Goal: Transaction & Acquisition: Purchase product/service

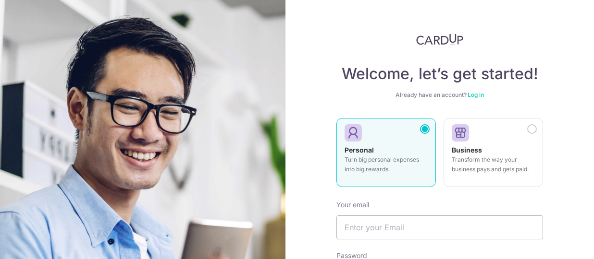
scroll to position [96, 0]
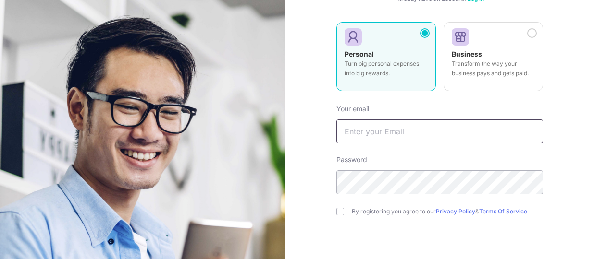
click at [408, 124] on input "text" at bounding box center [439, 132] width 207 height 24
type input "Liewjasmine@gmail.com"
click at [336, 210] on input "checkbox" at bounding box center [340, 212] width 8 height 8
checkbox input "true"
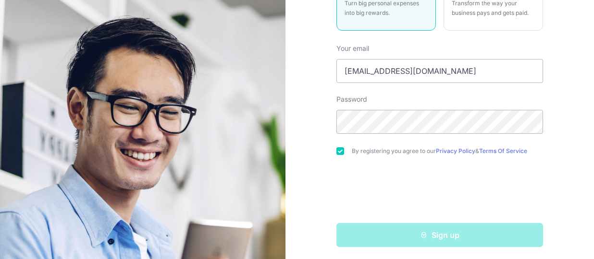
scroll to position [159, 0]
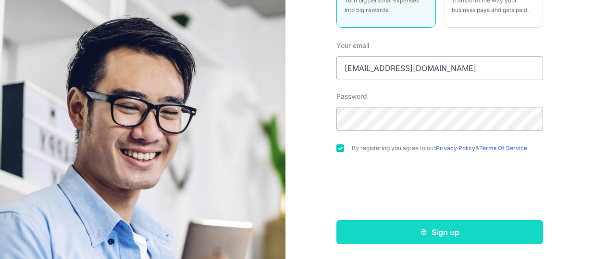
click at [431, 237] on button "Sign up" at bounding box center [439, 232] width 207 height 24
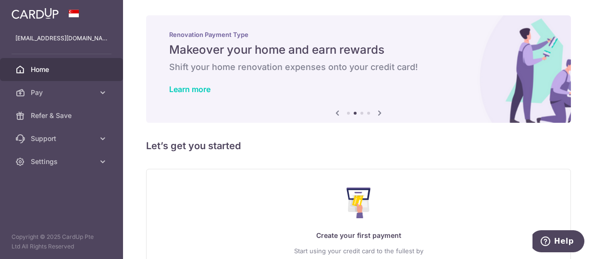
click at [378, 113] on icon at bounding box center [380, 113] width 12 height 12
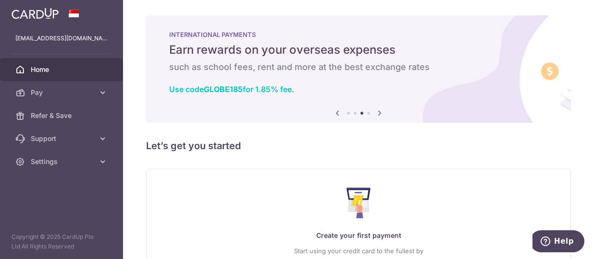
click at [379, 109] on icon at bounding box center [380, 113] width 12 height 12
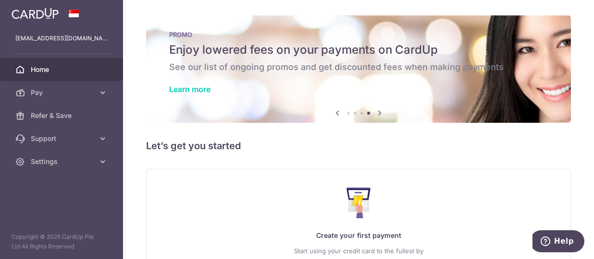
click at [379, 109] on icon at bounding box center [380, 113] width 12 height 12
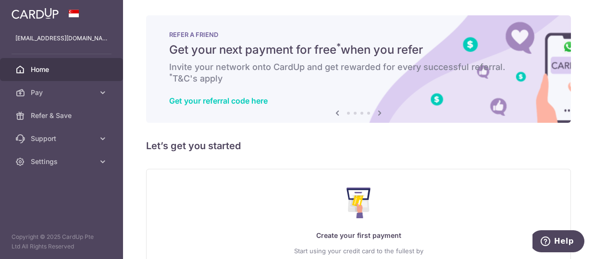
click at [379, 107] on icon at bounding box center [380, 113] width 12 height 12
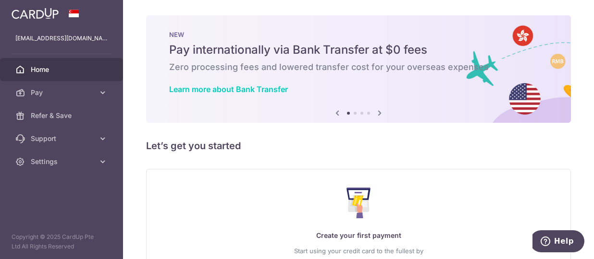
click at [379, 107] on icon at bounding box center [380, 113] width 12 height 12
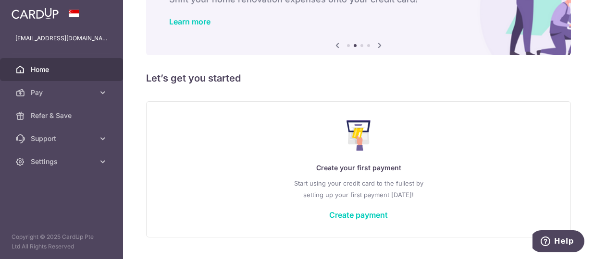
scroll to position [91, 0]
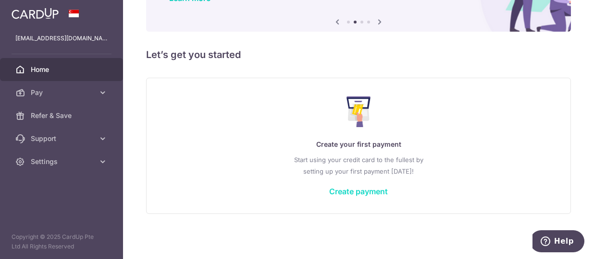
click at [354, 192] on link "Create payment" at bounding box center [358, 192] width 59 height 10
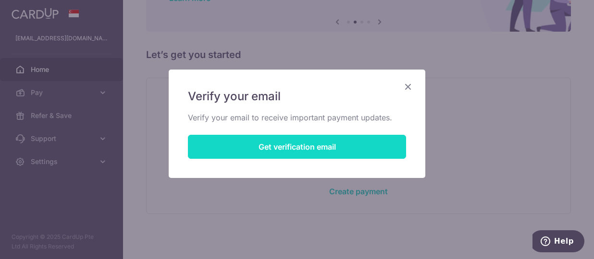
click at [334, 146] on button "Get verification email" at bounding box center [297, 147] width 218 height 24
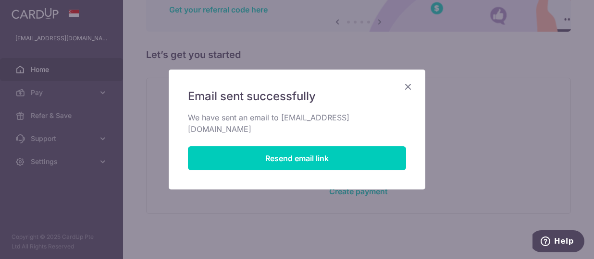
click at [410, 84] on icon "Close" at bounding box center [408, 87] width 12 height 12
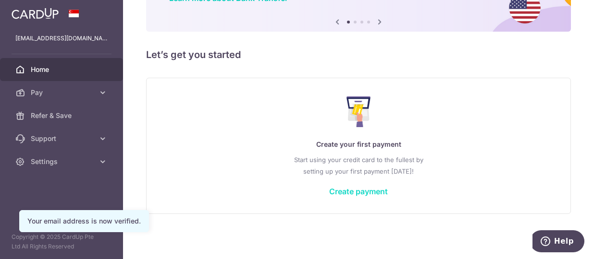
click at [359, 194] on link "Create payment" at bounding box center [358, 192] width 59 height 10
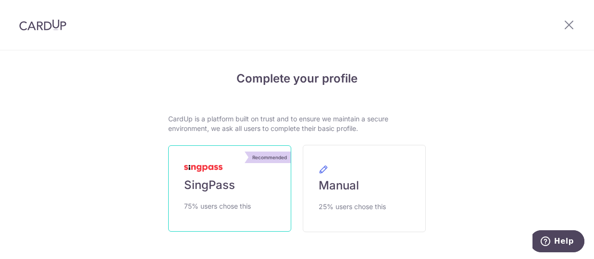
click at [220, 191] on span "SingPass" at bounding box center [209, 185] width 51 height 15
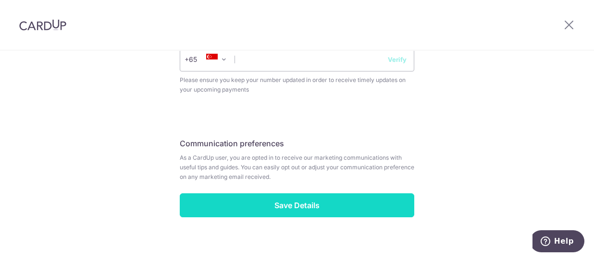
click at [330, 202] on input "Save Details" at bounding box center [297, 206] width 234 height 24
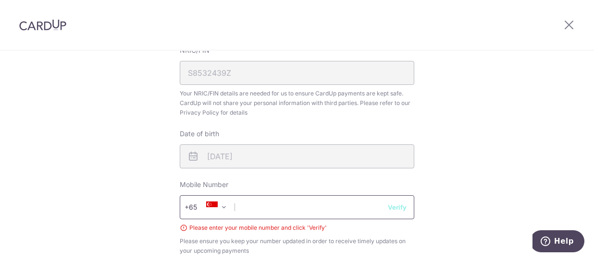
scroll to position [360, 0]
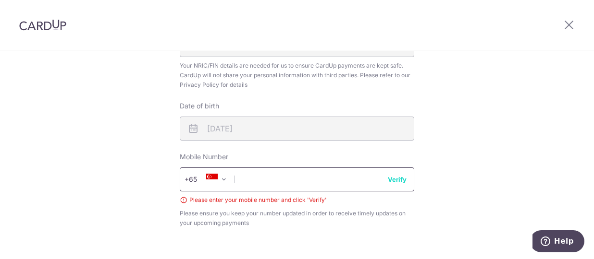
click at [282, 183] on input "text" at bounding box center [297, 180] width 234 height 24
type input "96653606"
click at [388, 185] on input "96653606" at bounding box center [297, 180] width 234 height 24
click at [391, 178] on button "Verify" at bounding box center [397, 180] width 19 height 10
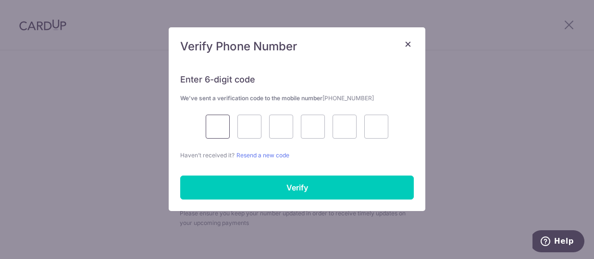
click at [216, 129] on input "text" at bounding box center [218, 127] width 24 height 24
type input "9"
type input "3"
type input "6"
type input "8"
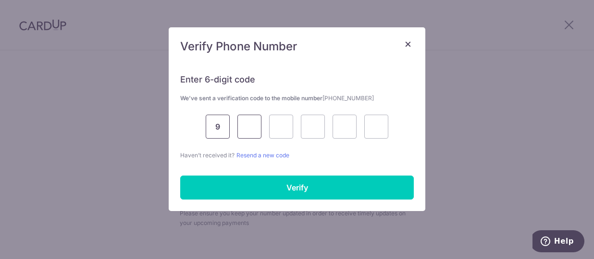
type input "3"
type input "1"
type input "6"
type input "0"
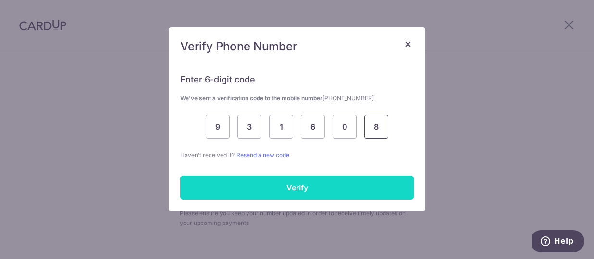
type input "8"
click at [221, 183] on input "Verify" at bounding box center [296, 188] width 233 height 24
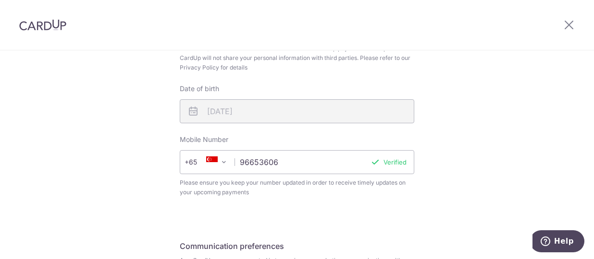
scroll to position [456, 0]
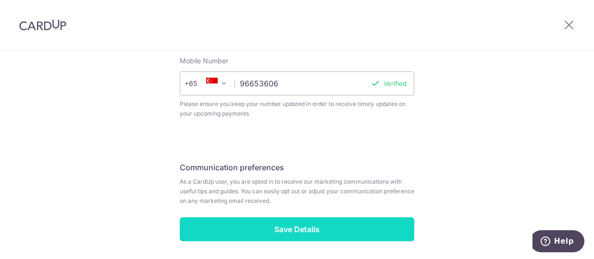
click at [326, 223] on input "Save Details" at bounding box center [297, 230] width 234 height 24
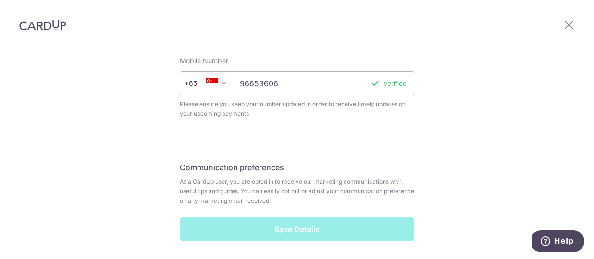
scroll to position [491, 0]
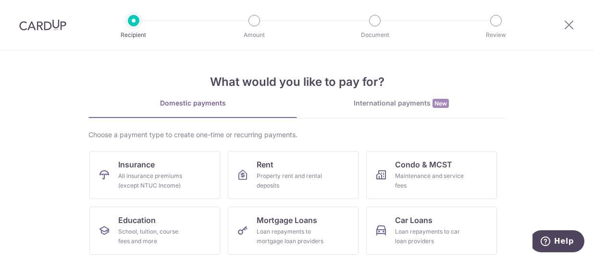
scroll to position [48, 0]
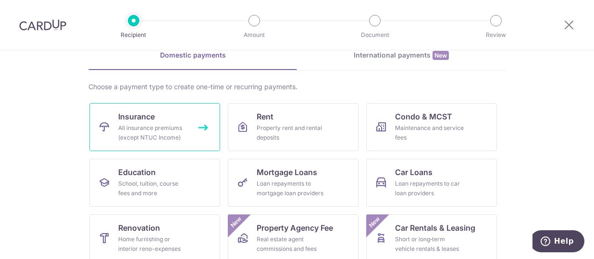
click at [130, 126] on div "All insurance premiums (except NTUC Income)" at bounding box center [152, 132] width 69 height 19
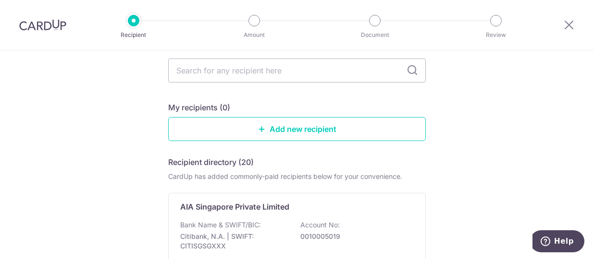
scroll to position [96, 0]
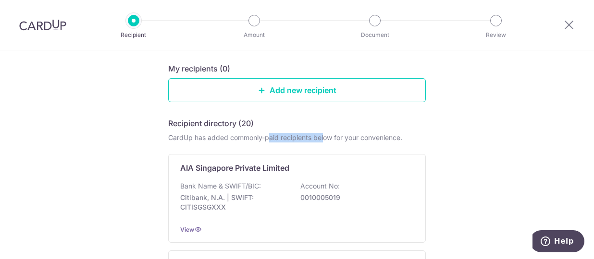
drag, startPoint x: 266, startPoint y: 138, endPoint x: 321, endPoint y: 138, distance: 55.2
click at [321, 138] on div "CardUp has added commonly-paid recipients below for your convenience." at bounding box center [296, 138] width 257 height 10
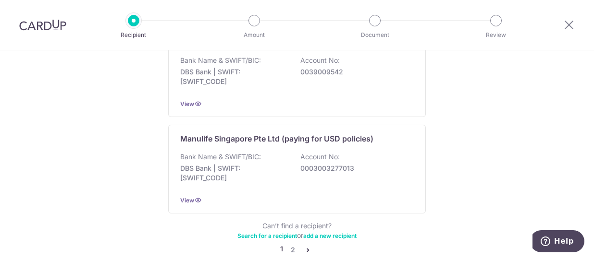
scroll to position [913, 0]
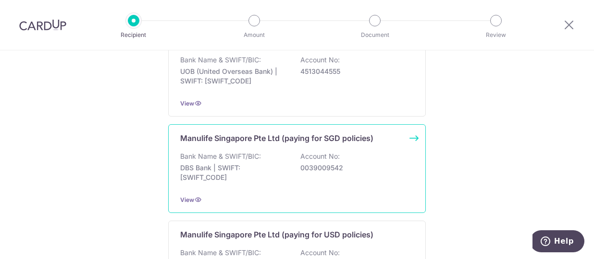
click at [346, 133] on p "Manulife Singapore Pte Ltd (paying for SGD policies)" at bounding box center [276, 139] width 193 height 12
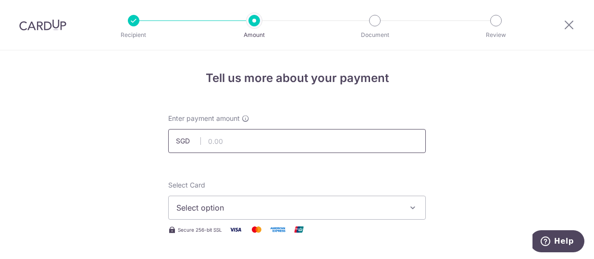
click at [254, 139] on input "text" at bounding box center [296, 141] width 257 height 24
type input "5,848.48"
click at [257, 204] on span "Select option" at bounding box center [288, 208] width 224 height 12
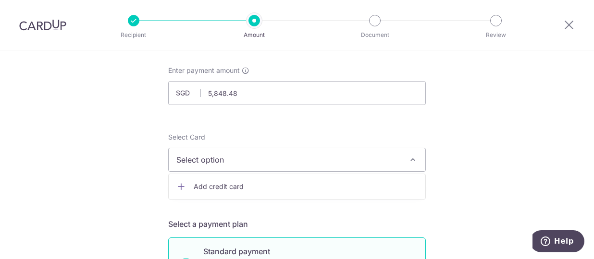
click at [249, 189] on span "Add credit card" at bounding box center [306, 187] width 224 height 10
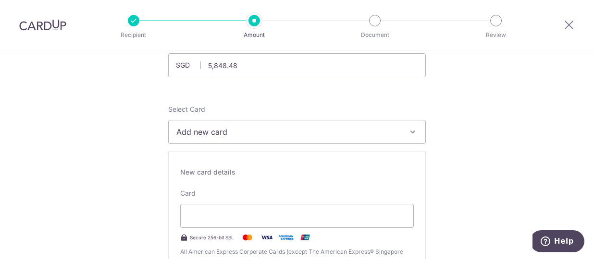
scroll to position [96, 0]
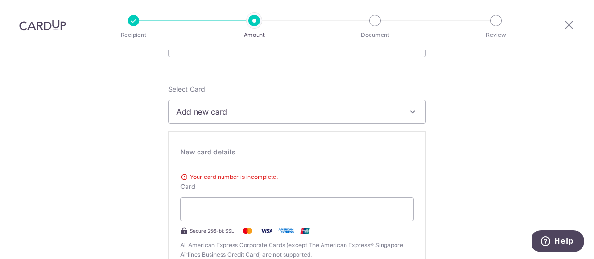
type input "10 / 2028"
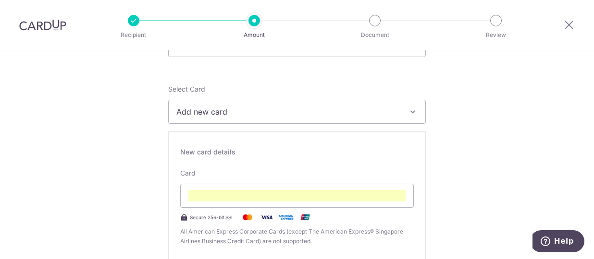
scroll to position [146, 0]
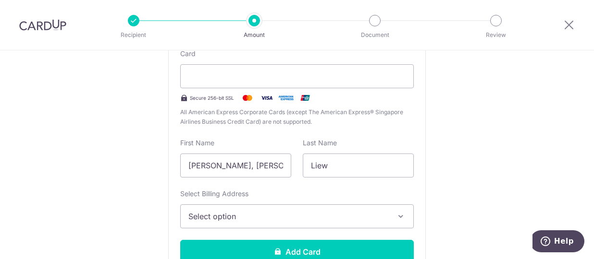
scroll to position [290, 0]
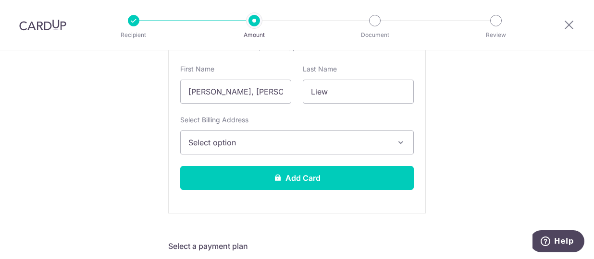
click at [310, 141] on span "Select option" at bounding box center [288, 143] width 200 height 12
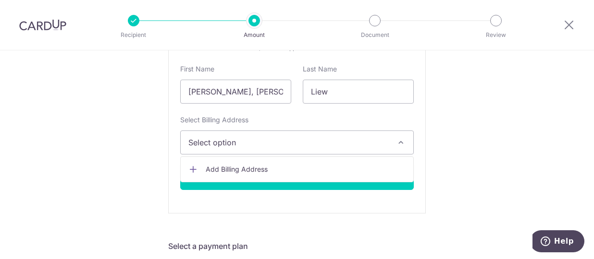
click at [277, 167] on span "Add Billing Address" at bounding box center [306, 170] width 200 height 10
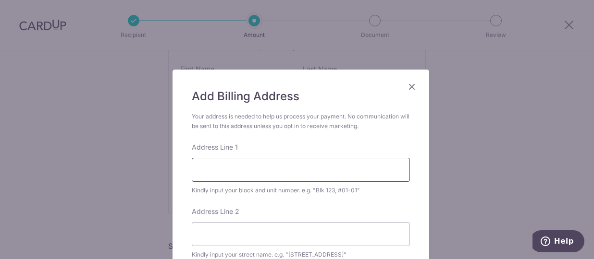
click at [277, 167] on input "Address Line 1" at bounding box center [301, 170] width 218 height 24
type input "144 LORONG 2 TOA PAYOH"
type input "SINGAPORE"
type input "310144"
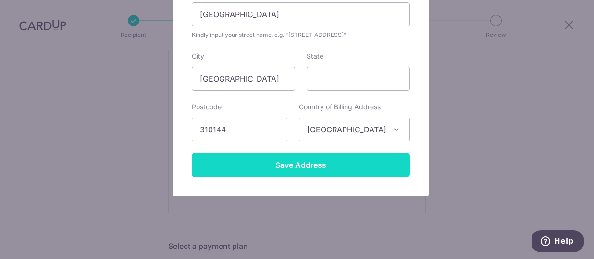
click at [288, 165] on input "Save Address" at bounding box center [301, 165] width 218 height 24
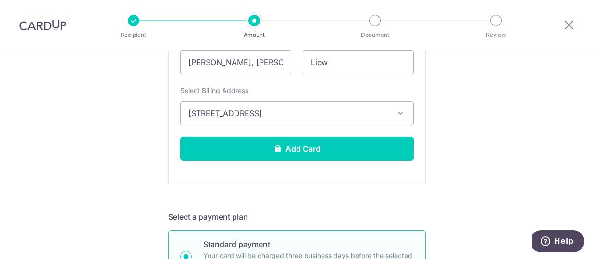
scroll to position [338, 0]
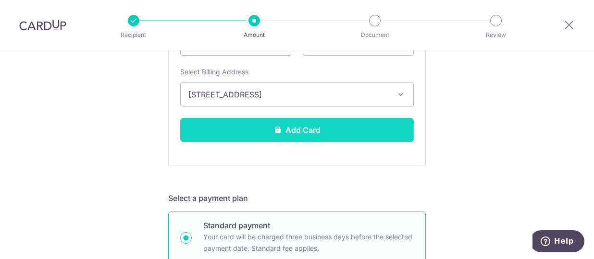
click at [297, 132] on button "Add Card" at bounding box center [296, 130] width 233 height 24
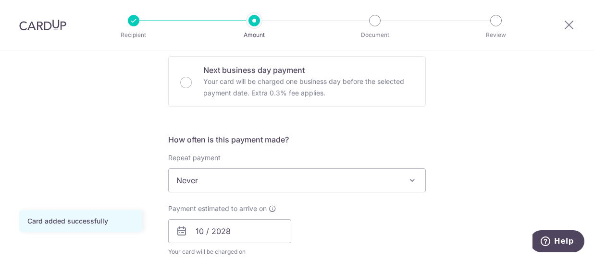
scroll to position [336, 0]
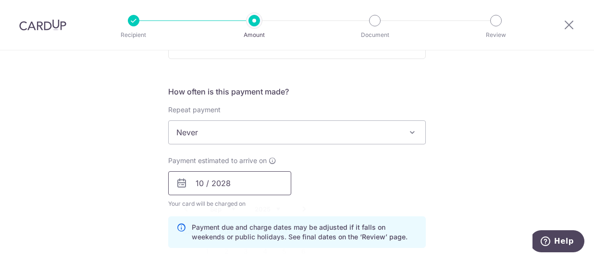
click at [251, 183] on input "10 / 2028" at bounding box center [229, 183] width 123 height 24
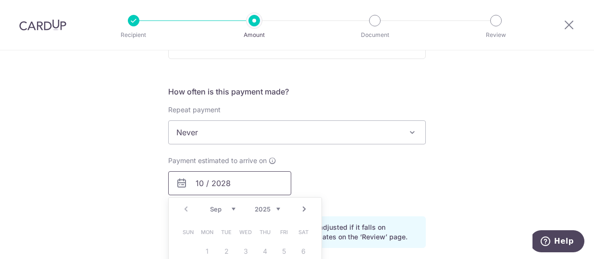
scroll to position [384, 0]
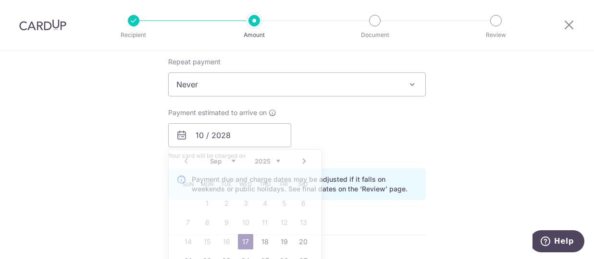
click at [330, 120] on div "Payment estimated to arrive on 10 / 2028 Prev Next Sep Oct Nov Dec 2025 2026 20…" at bounding box center [296, 134] width 269 height 53
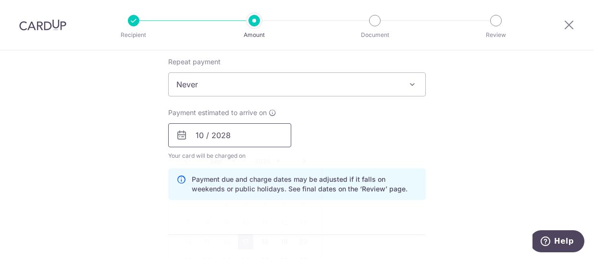
click at [272, 141] on input "10 / 2028" at bounding box center [229, 135] width 123 height 24
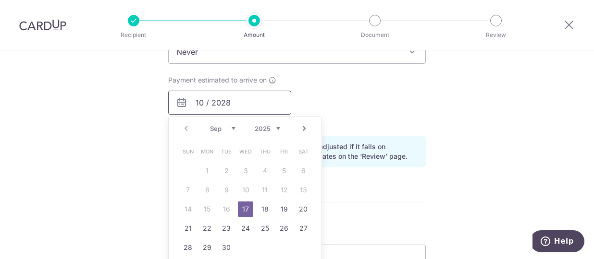
scroll to position [432, 0]
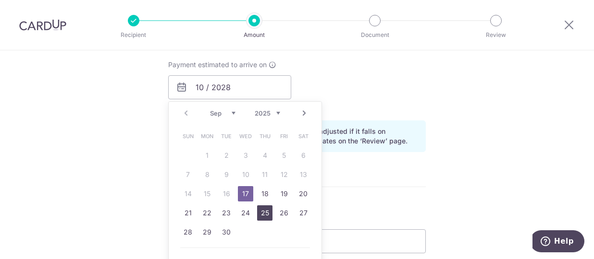
click at [268, 215] on link "25" at bounding box center [264, 213] width 15 height 15
type input "[DATE]"
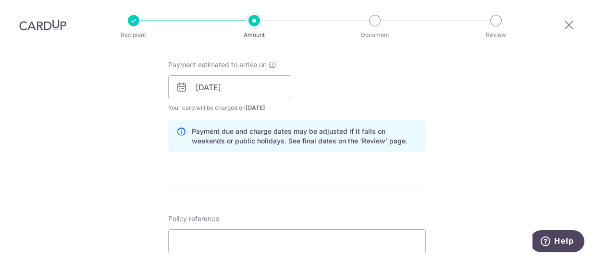
scroll to position [528, 0]
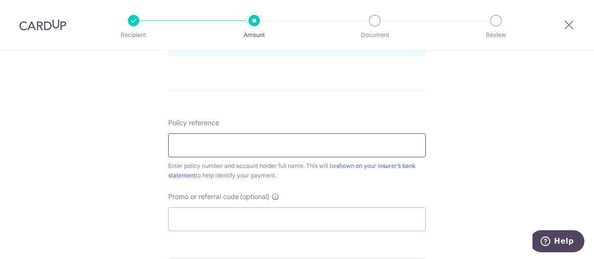
click at [231, 141] on input "Policy reference" at bounding box center [296, 146] width 257 height 24
type input "2491204321 Liew [PERSON_NAME]"
click at [261, 222] on input "Promo or referral code (optional)" at bounding box center [296, 219] width 257 height 24
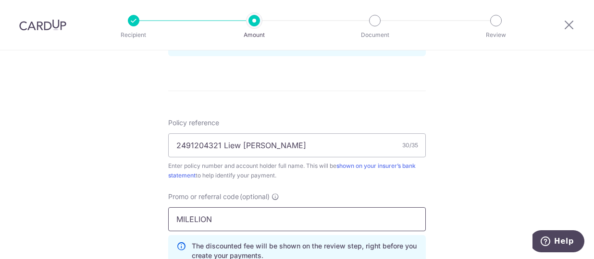
type input "MILELION"
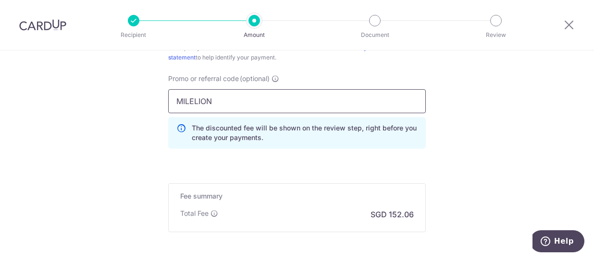
scroll to position [692, 0]
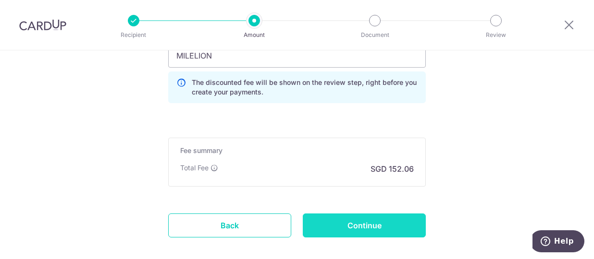
click at [365, 226] on input "Continue" at bounding box center [364, 226] width 123 height 24
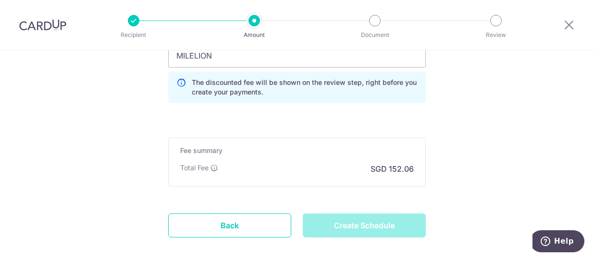
type input "Create Schedule"
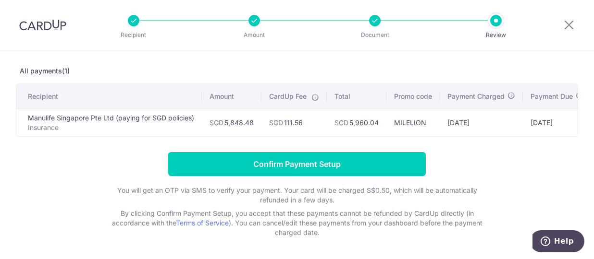
scroll to position [79, 0]
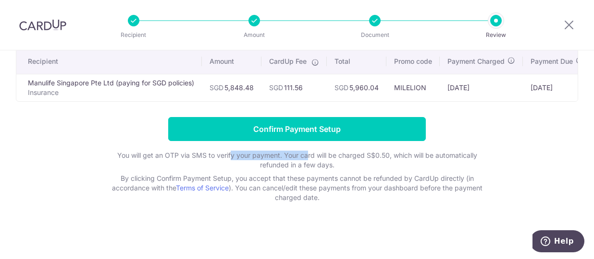
drag, startPoint x: 229, startPoint y: 157, endPoint x: 305, endPoint y: 159, distance: 76.9
click at [305, 159] on p "You will get an OTP via SMS to verify your payment. Your card will be charged S…" at bounding box center [297, 160] width 384 height 19
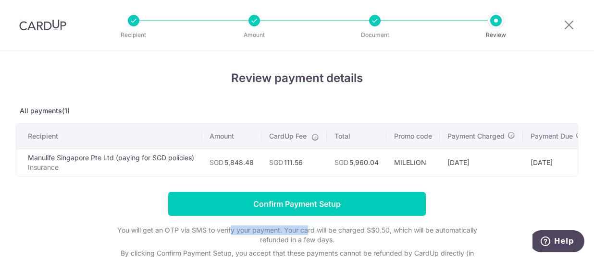
drag, startPoint x: 278, startPoint y: 162, endPoint x: 304, endPoint y: 162, distance: 26.9
click at [304, 162] on td "SGD 111.56" at bounding box center [293, 162] width 65 height 27
click at [407, 97] on div "Review payment details All payments(1) Recipient Amount CardUp Fee Total Promo …" at bounding box center [297, 174] width 562 height 208
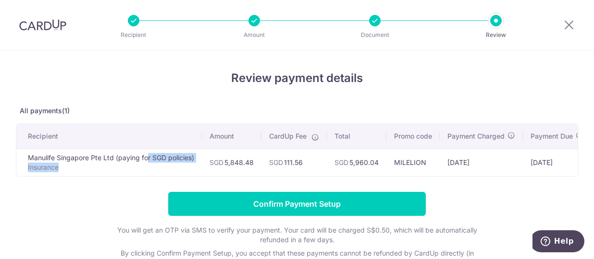
drag, startPoint x: 86, startPoint y: 158, endPoint x: 215, endPoint y: 159, distance: 128.2
click at [210, 156] on tr "Manulife Singapore Pte Ltd (paying for SGD policies) Insurance SGD 5,848.48 SGD…" at bounding box center [329, 162] width 627 height 27
drag, startPoint x: 236, startPoint y: 162, endPoint x: 247, endPoint y: 162, distance: 11.5
click at [247, 162] on td "SGD 5,848.48" at bounding box center [232, 162] width 60 height 27
click at [304, 159] on td "SGD 111.56" at bounding box center [293, 162] width 65 height 27
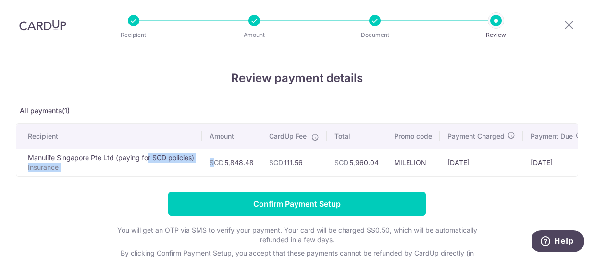
drag, startPoint x: 342, startPoint y: 159, endPoint x: 379, endPoint y: 159, distance: 37.0
click at [379, 159] on td "SGD 5,960.04" at bounding box center [357, 162] width 60 height 27
drag, startPoint x: 407, startPoint y: 162, endPoint x: 450, endPoint y: 161, distance: 42.3
click at [445, 160] on tr "Manulife Singapore Pte Ltd (paying for SGD policies) Insurance SGD 5,848.48 SGD…" at bounding box center [329, 162] width 627 height 27
drag, startPoint x: 461, startPoint y: 163, endPoint x: 482, endPoint y: 162, distance: 21.6
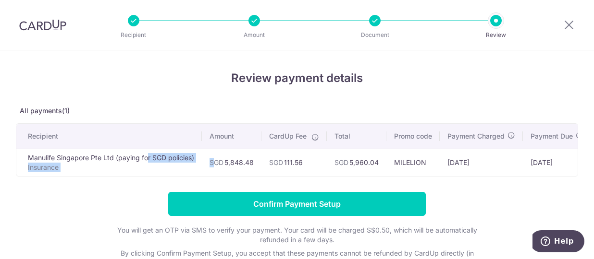
click at [482, 162] on td "[DATE]" at bounding box center [480, 162] width 83 height 27
drag, startPoint x: 544, startPoint y: 162, endPoint x: 555, endPoint y: 162, distance: 11.5
click at [555, 162] on td "[DATE]" at bounding box center [557, 162] width 68 height 27
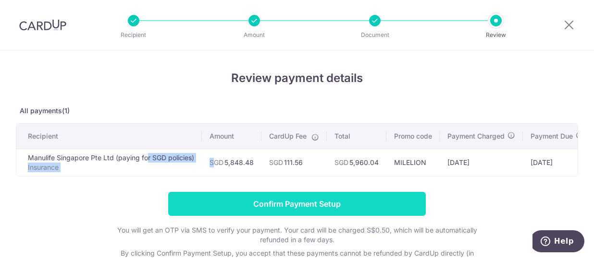
click at [197, 208] on input "Confirm Payment Setup" at bounding box center [296, 204] width 257 height 24
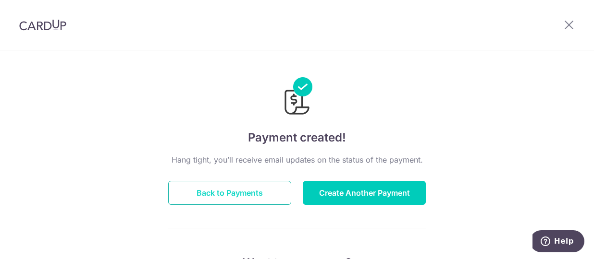
click at [257, 190] on button "Back to Payments" at bounding box center [229, 193] width 123 height 24
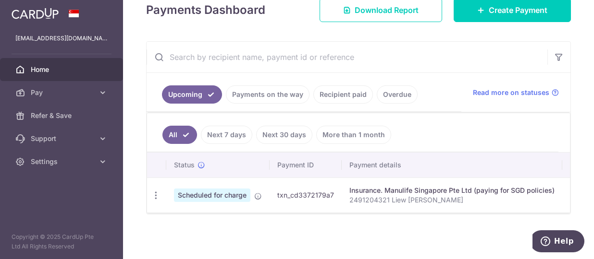
scroll to position [48, 0]
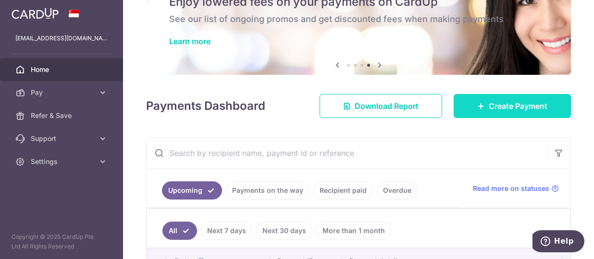
click at [536, 102] on span "Create Payment" at bounding box center [517, 106] width 59 height 12
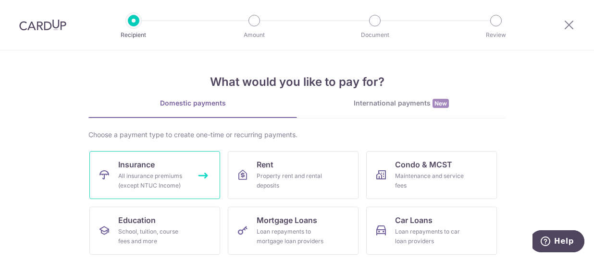
click at [168, 176] on div "All insurance premiums (except NTUC Income)" at bounding box center [152, 180] width 69 height 19
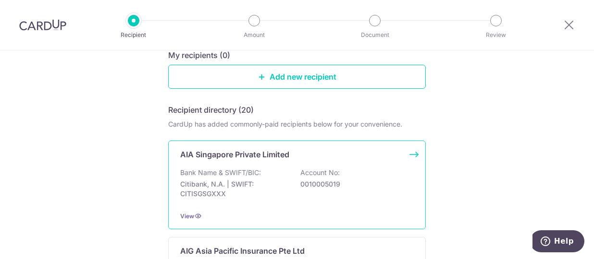
scroll to position [144, 0]
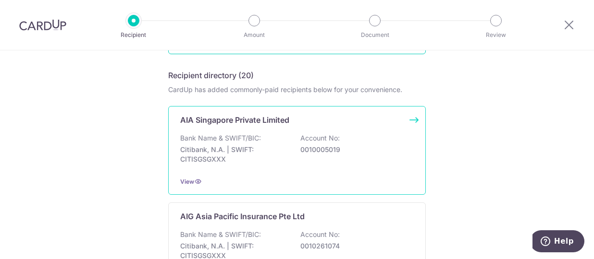
click at [264, 134] on div "Bank Name & SWIFT/BIC: Citibank, N.A. | SWIFT: CITISGSGXXX Account No: 00100050…" at bounding box center [296, 152] width 233 height 36
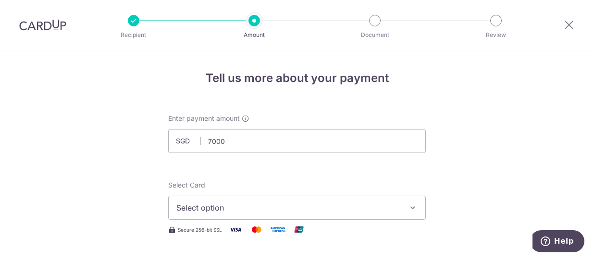
type input "7,000.00"
click at [239, 209] on span "Select option" at bounding box center [288, 208] width 224 height 12
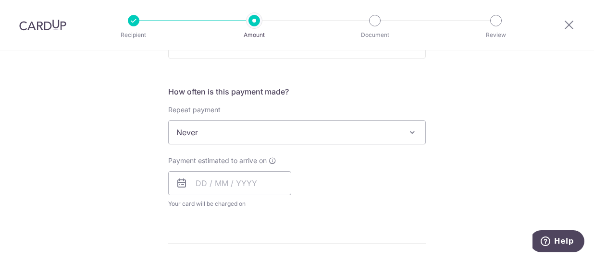
scroll to position [384, 0]
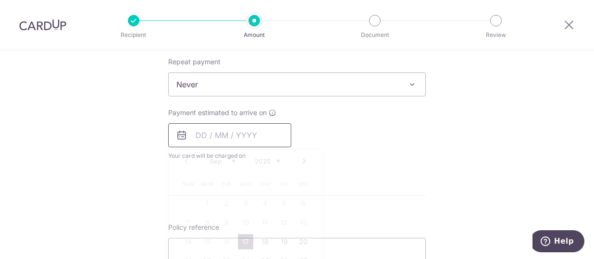
click at [198, 137] on input "text" at bounding box center [229, 135] width 123 height 24
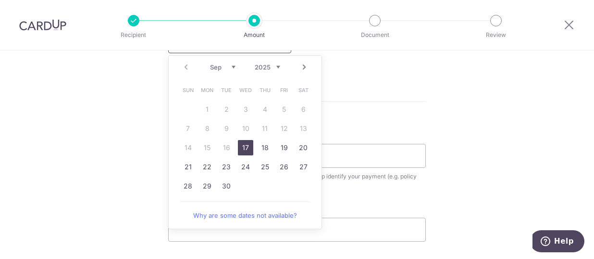
scroll to position [528, 0]
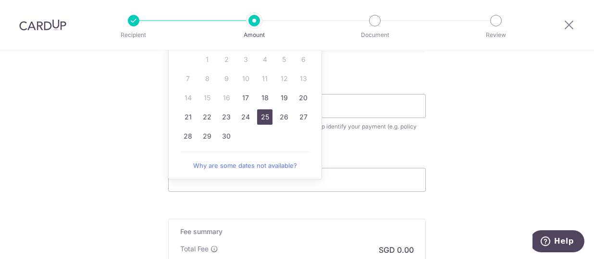
click at [263, 120] on link "25" at bounding box center [264, 117] width 15 height 15
type input "[DATE]"
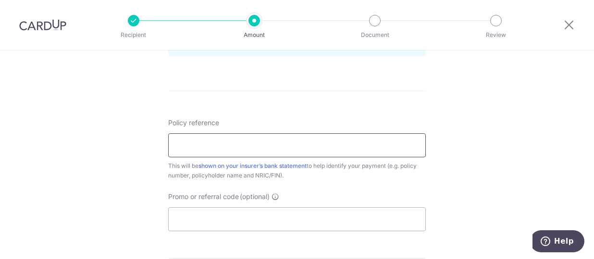
click at [201, 145] on input "Policy reference" at bounding box center [296, 146] width 257 height 24
type input "8"
type input "u"
click at [208, 144] on input "U1261433906" at bounding box center [296, 146] width 257 height 24
type input "U126143906 NG [PERSON_NAME]"
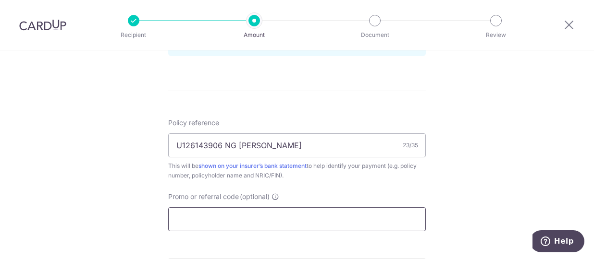
click at [316, 219] on input "Promo or referral code (optional)" at bounding box center [296, 219] width 257 height 24
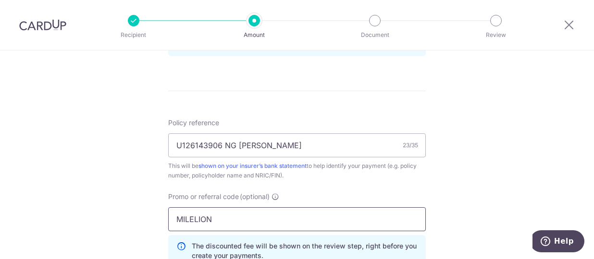
type input "MILELION"
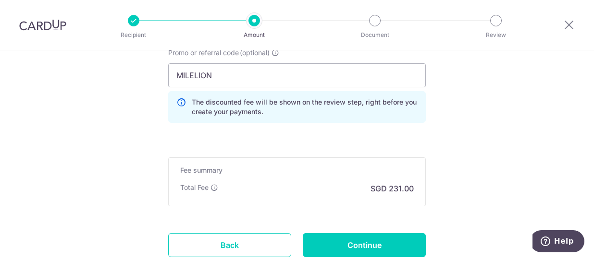
scroll to position [740, 0]
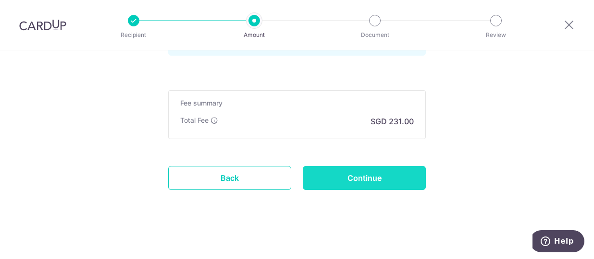
click at [385, 178] on input "Continue" at bounding box center [364, 178] width 123 height 24
type input "Create Schedule"
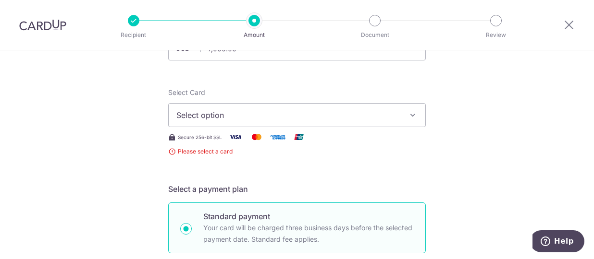
click at [358, 119] on span "Select option" at bounding box center [288, 116] width 224 height 12
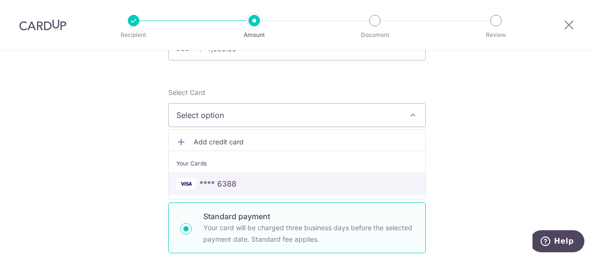
click at [210, 181] on span "**** 6388" at bounding box center [217, 184] width 37 height 12
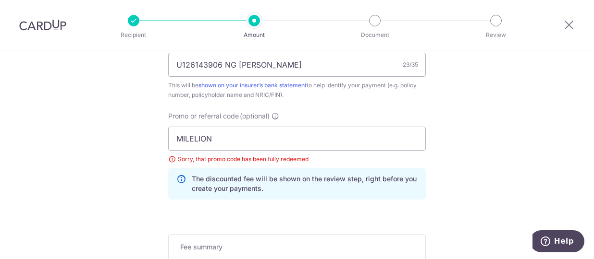
scroll to position [624, 0]
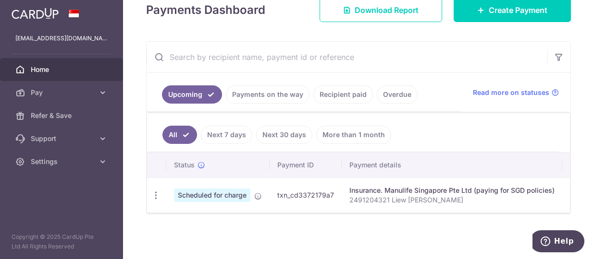
scroll to position [146, 0]
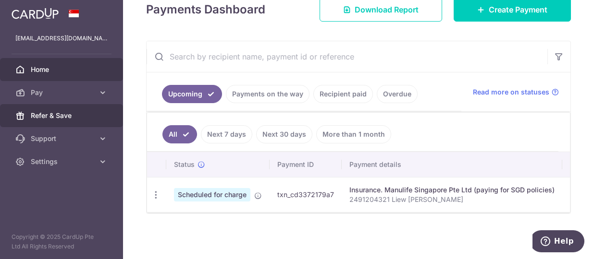
click at [59, 117] on span "Refer & Save" at bounding box center [62, 116] width 63 height 10
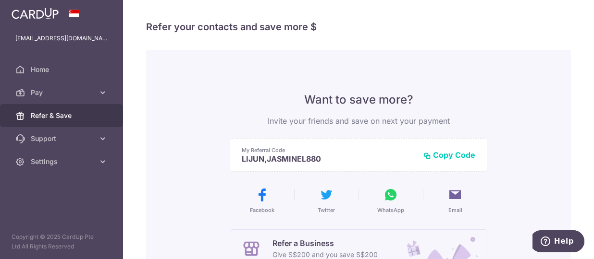
click at [456, 153] on button "Copy Code" at bounding box center [449, 155] width 52 height 10
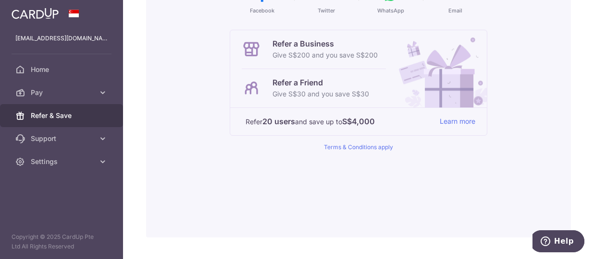
scroll to position [223, 0]
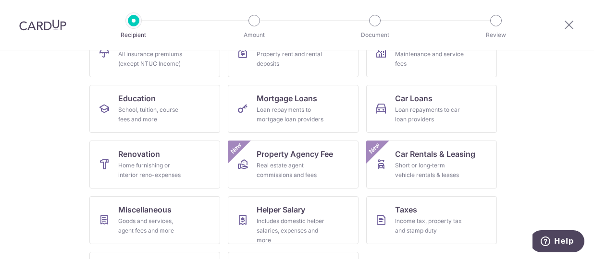
scroll to position [199, 0]
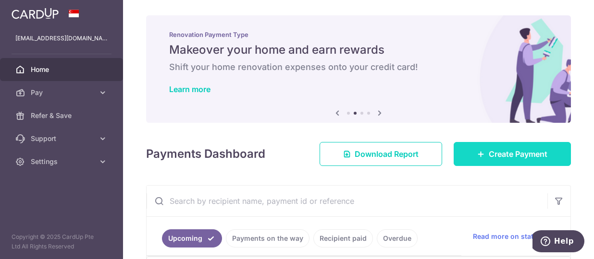
click at [488, 154] on span "Create Payment" at bounding box center [517, 154] width 59 height 12
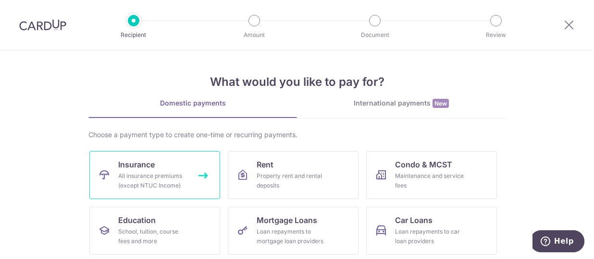
click at [172, 176] on div "All insurance premiums (except NTUC Income)" at bounding box center [152, 180] width 69 height 19
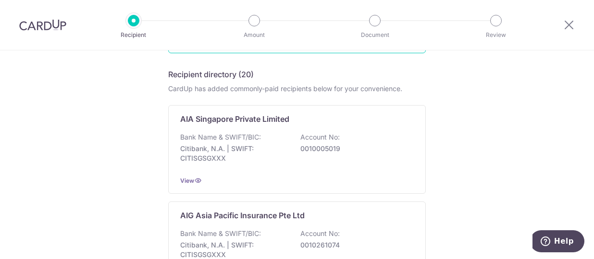
scroll to position [144, 0]
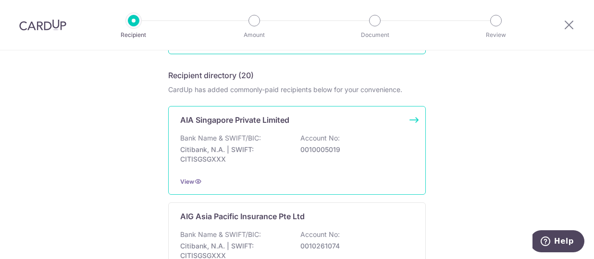
click at [246, 134] on p "Bank Name & SWIFT/BIC:" at bounding box center [220, 139] width 81 height 10
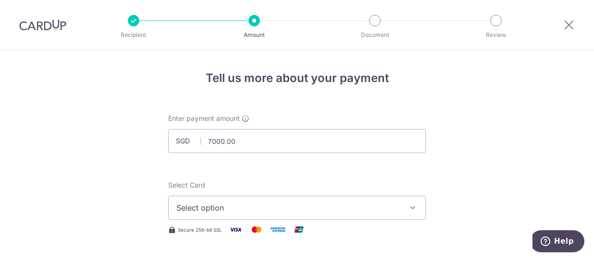
scroll to position [48, 0]
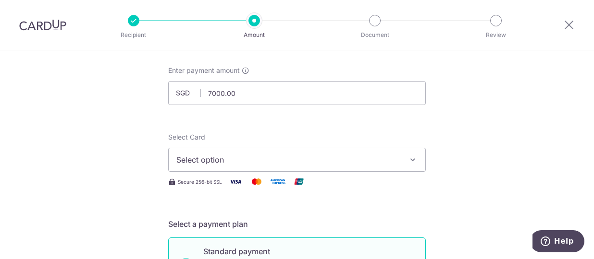
type input "7,000.00"
click at [235, 153] on button "Select option" at bounding box center [296, 160] width 257 height 24
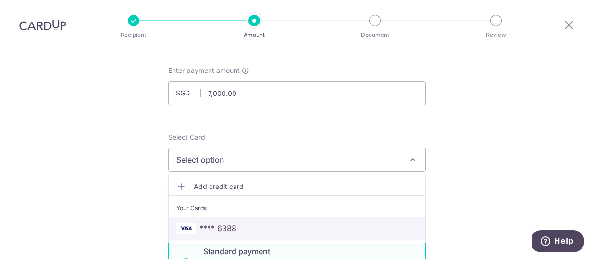
click at [236, 227] on span "**** 6388" at bounding box center [296, 229] width 241 height 12
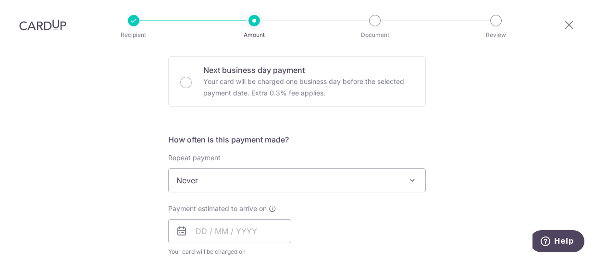
scroll to position [336, 0]
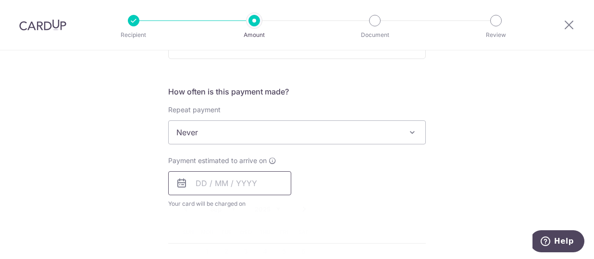
click at [199, 179] on input "text" at bounding box center [229, 183] width 123 height 24
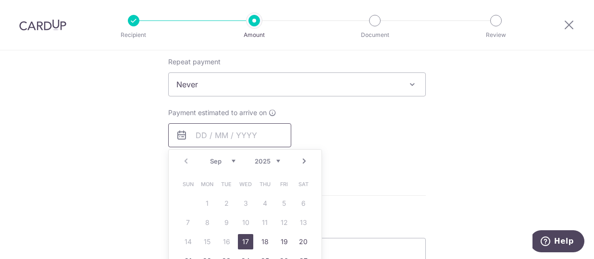
scroll to position [432, 0]
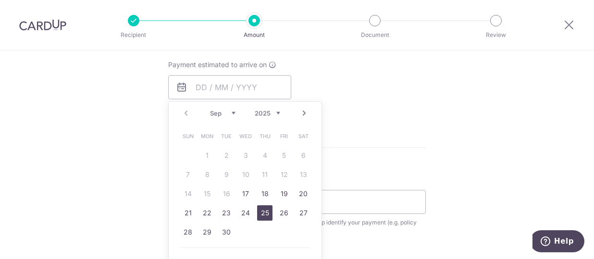
click at [261, 209] on link "25" at bounding box center [264, 213] width 15 height 15
type input "[DATE]"
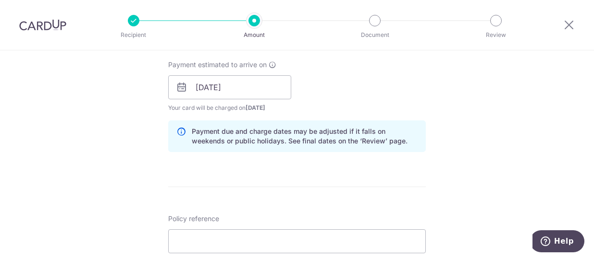
click at [369, 171] on form "Enter payment amount SGD 7,000.00 7000.00 Select Card **** 6388 Add credit card…" at bounding box center [296, 82] width 257 height 800
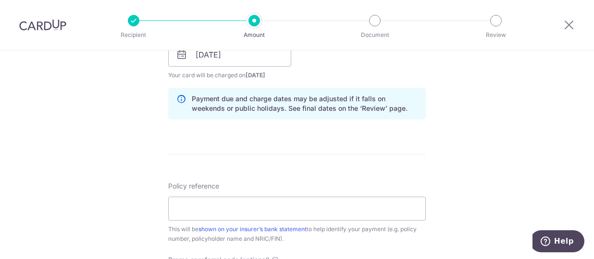
scroll to position [480, 0]
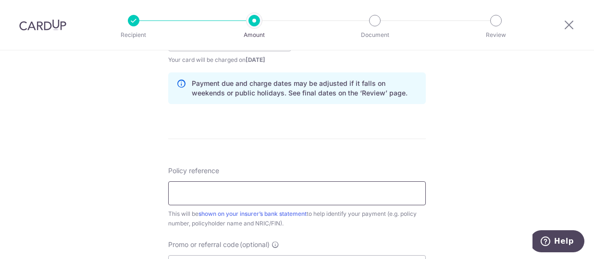
click at [256, 195] on input "Policy reference" at bounding box center [296, 194] width 257 height 24
type input "U126143906 NG [PERSON_NAME]"
click at [90, 178] on div "Tell us more about your payment Enter payment amount SGD 7,000.00 7000.00 Selec…" at bounding box center [297, 24] width 594 height 908
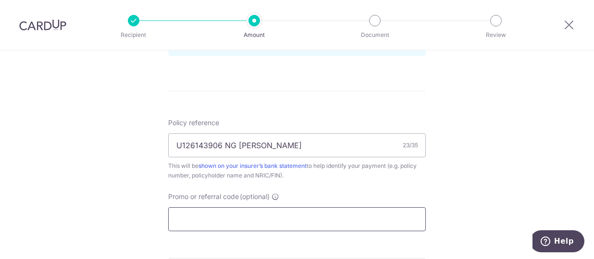
click at [299, 221] on input "Promo or referral code (optional)" at bounding box center [296, 219] width 257 height 24
paste input "OFF225"
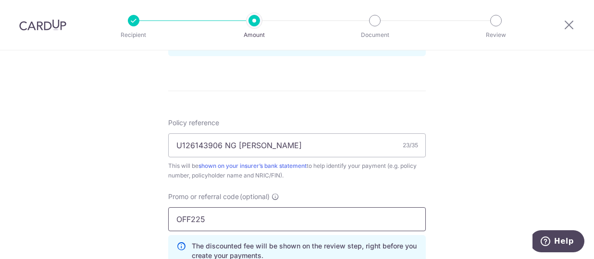
type input "OFF225"
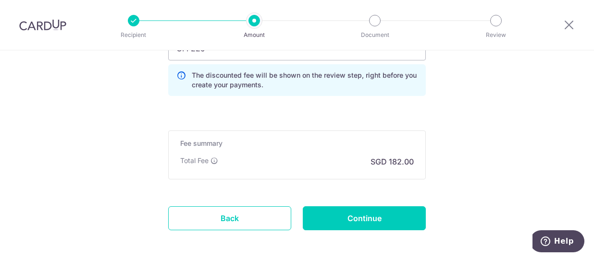
scroll to position [720, 0]
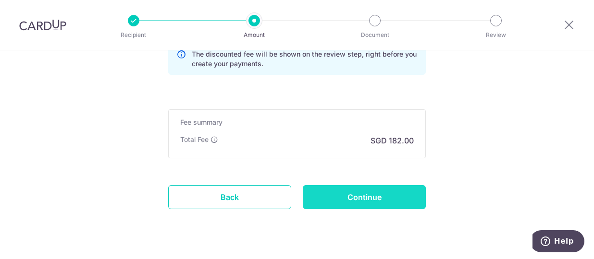
click at [338, 188] on input "Continue" at bounding box center [364, 197] width 123 height 24
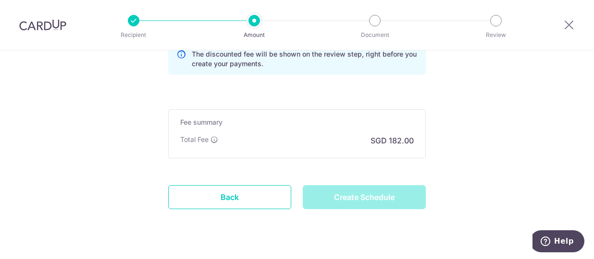
type input "Create Schedule"
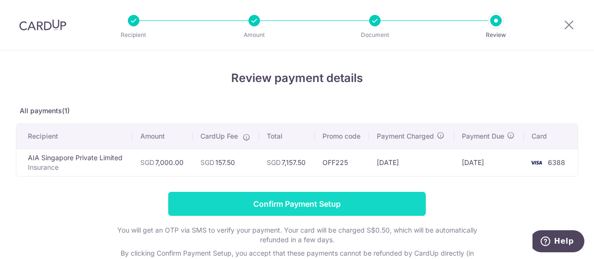
click at [308, 207] on input "Confirm Payment Setup" at bounding box center [296, 204] width 257 height 24
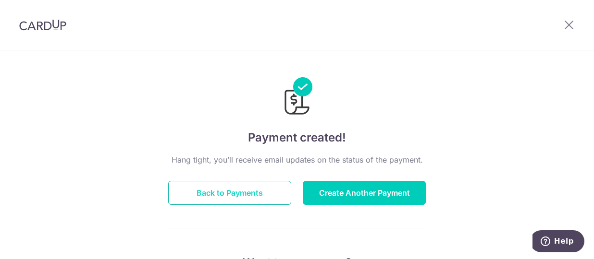
click at [230, 192] on button "Back to Payments" at bounding box center [229, 193] width 123 height 24
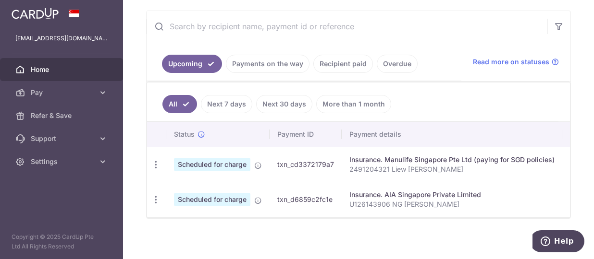
scroll to position [181, 0]
